Goal: Task Accomplishment & Management: Manage account settings

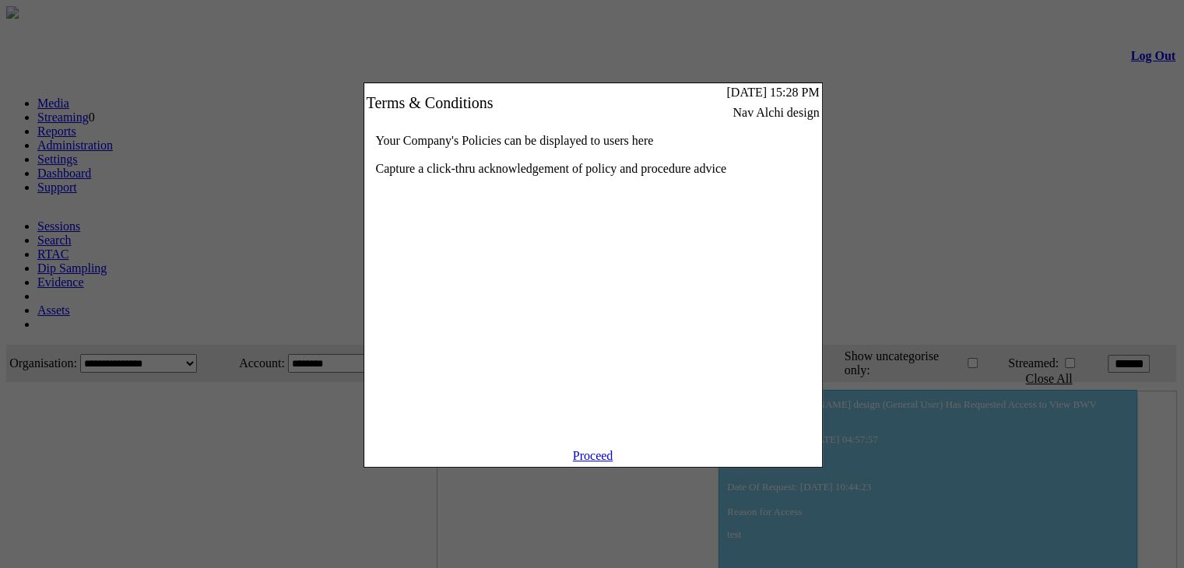
click at [580, 463] on link "Proceed" at bounding box center [593, 455] width 40 height 13
click at [594, 463] on link "Proceed" at bounding box center [593, 455] width 40 height 13
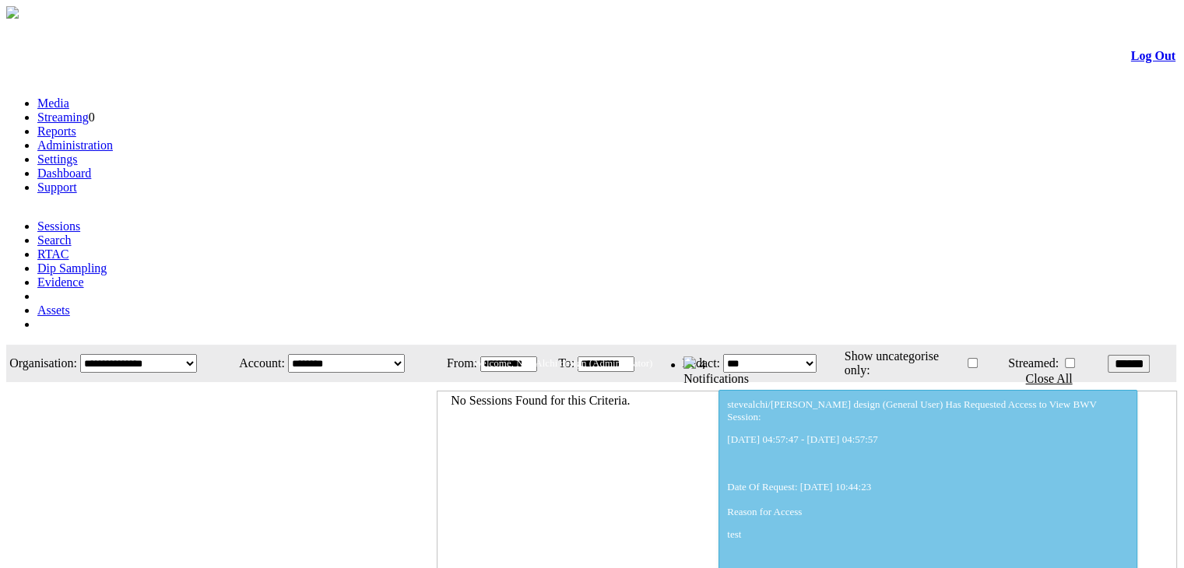
click at [113, 139] on link "Administration" at bounding box center [75, 145] width 76 height 13
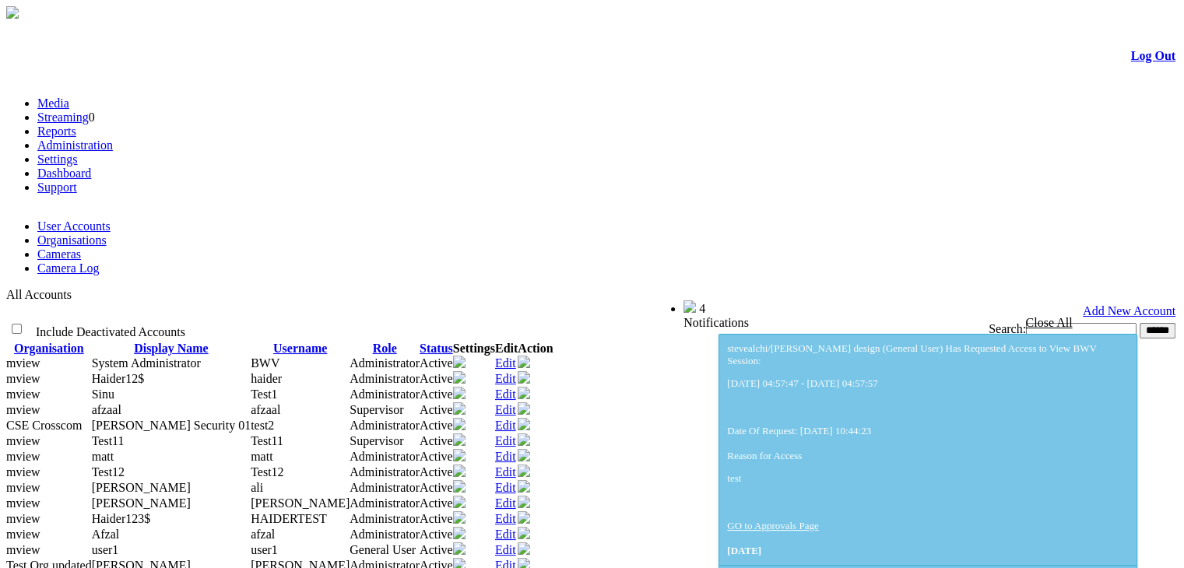
click at [81, 248] on link "Cameras" at bounding box center [59, 254] width 44 height 13
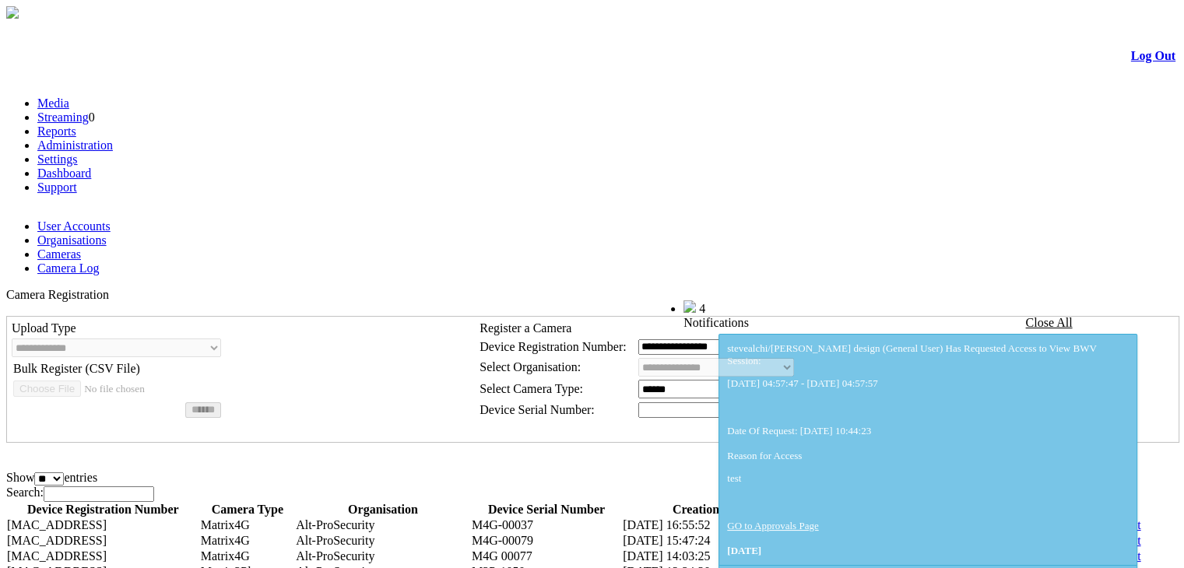
click at [1121, 550] on link "Edit" at bounding box center [1131, 556] width 21 height 13
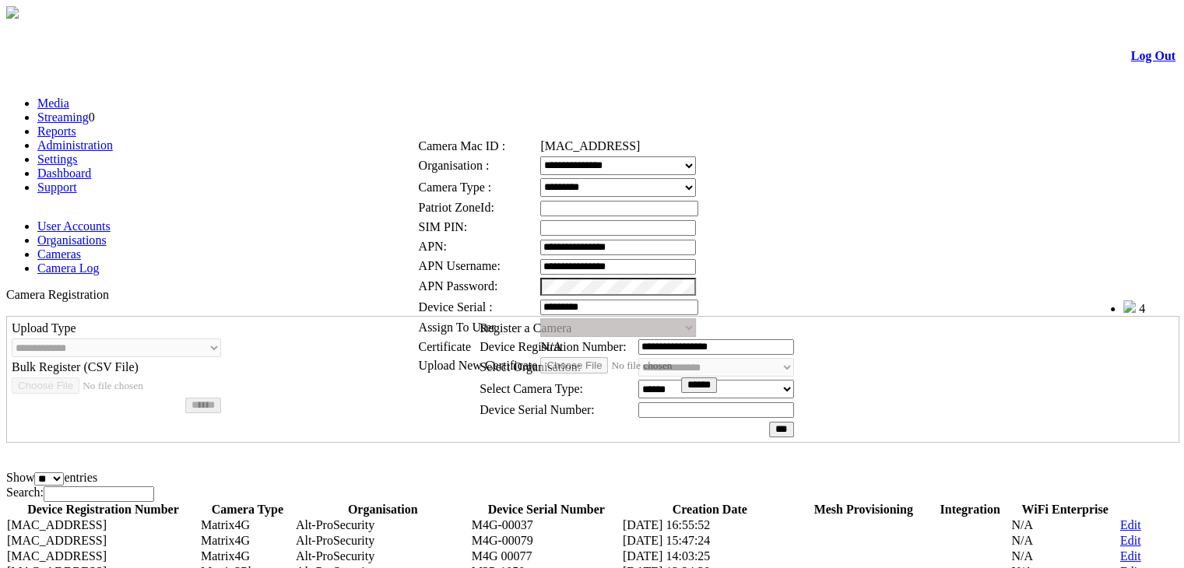
click at [471, 111] on link at bounding box center [471, 110] width 0 height 13
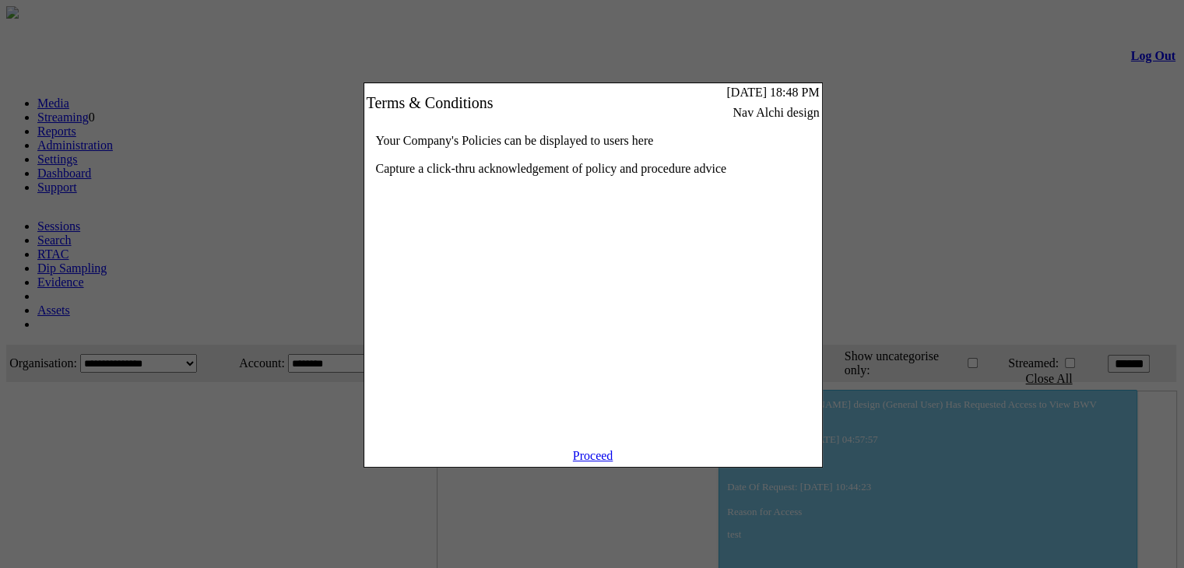
click at [611, 463] on link "Proceed" at bounding box center [593, 455] width 40 height 13
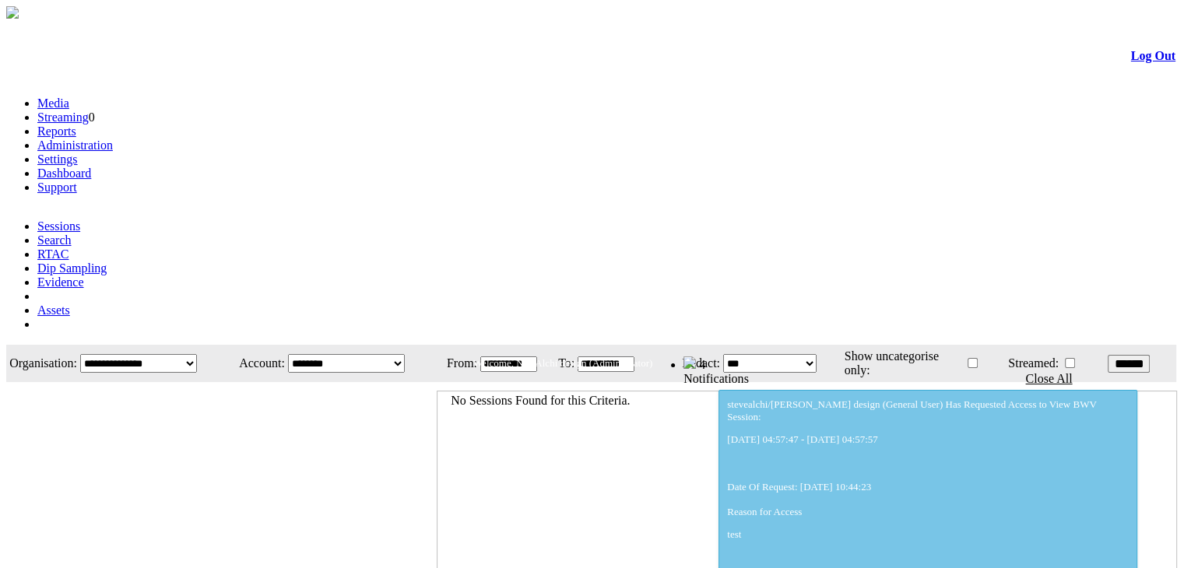
click at [113, 139] on link "Administration" at bounding box center [75, 145] width 76 height 13
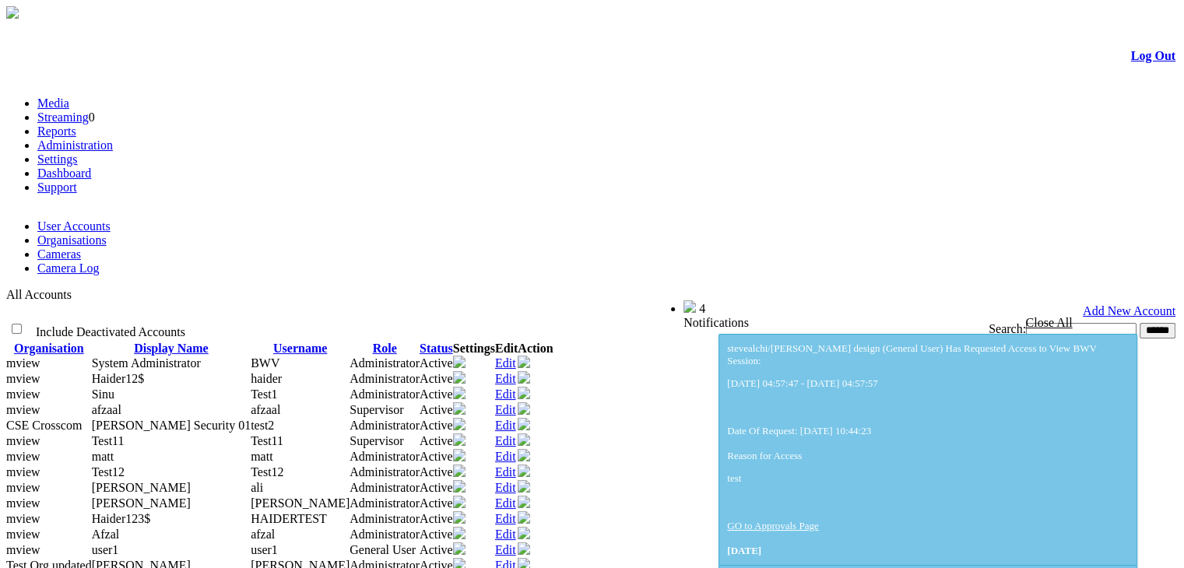
click at [81, 248] on link "Cameras" at bounding box center [59, 254] width 44 height 13
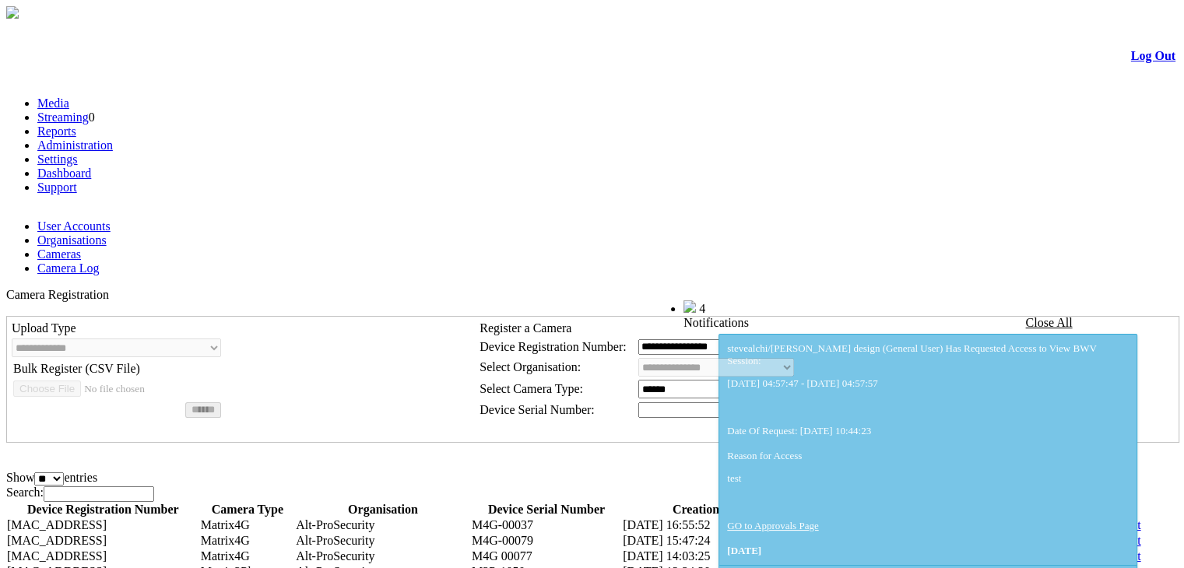
click at [1121, 565] on link "Edit" at bounding box center [1131, 571] width 21 height 13
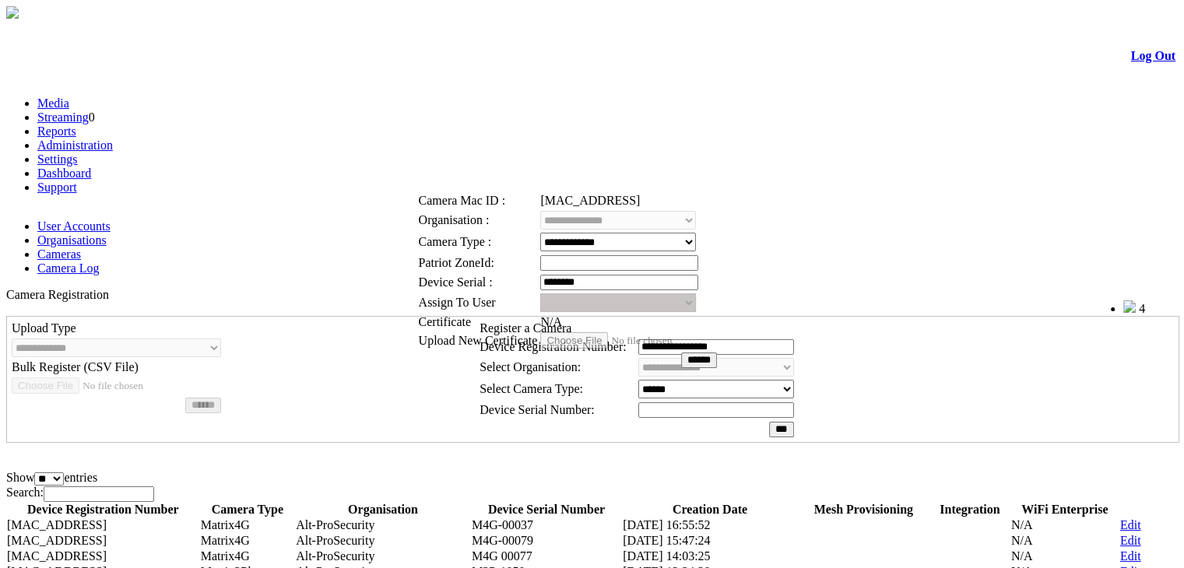
click at [471, 171] on link at bounding box center [471, 164] width 0 height 13
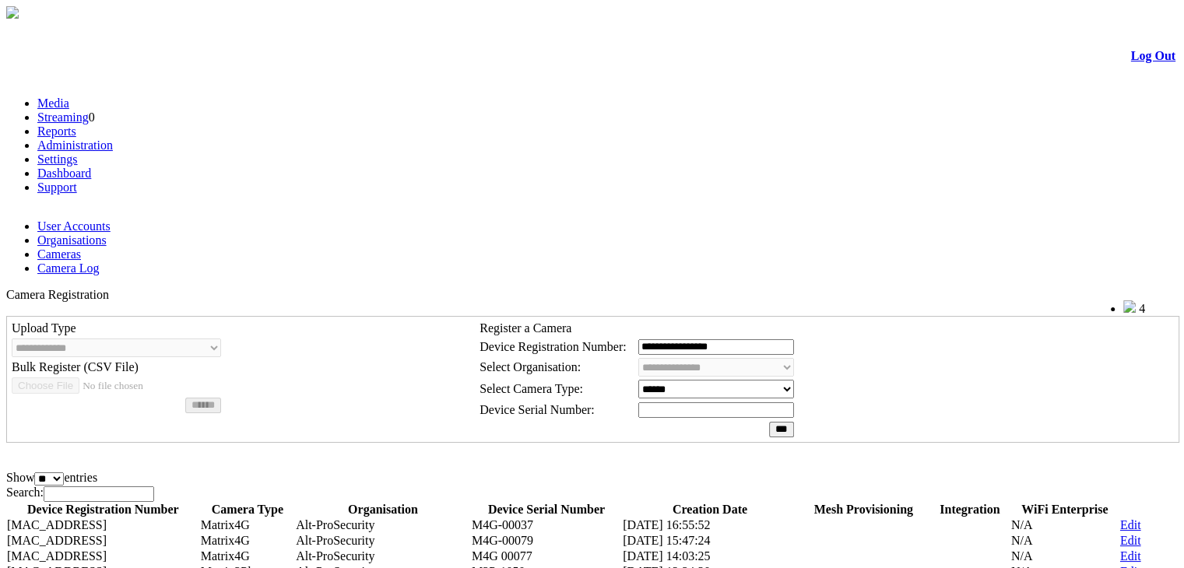
click at [1131, 62] on link "Log Out" at bounding box center [1153, 55] width 44 height 13
